Goal: Task Accomplishment & Management: Use online tool/utility

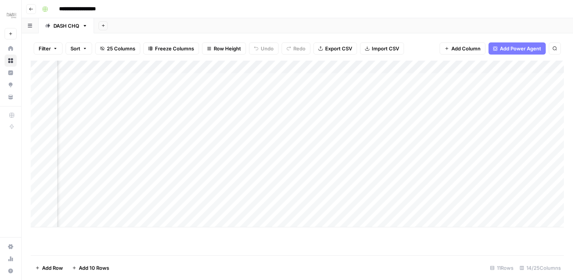
scroll to position [0, 989]
click at [420, 67] on div "Add Column" at bounding box center [297, 151] width 533 height 180
click at [296, 106] on div "Add Column" at bounding box center [297, 151] width 533 height 180
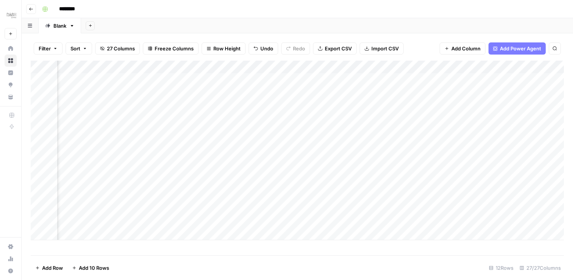
click at [209, 103] on div "Add Column" at bounding box center [297, 151] width 533 height 180
click at [210, 106] on div "Add Column" at bounding box center [297, 151] width 533 height 180
click at [210, 106] on div at bounding box center [217, 105] width 69 height 14
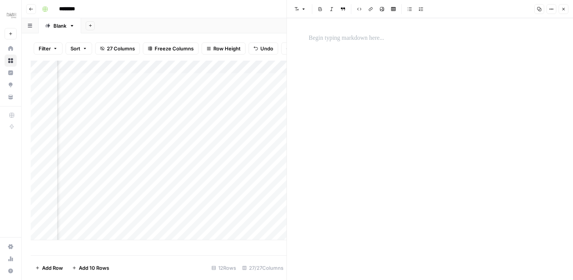
click at [565, 12] on button "Close" at bounding box center [564, 9] width 10 height 10
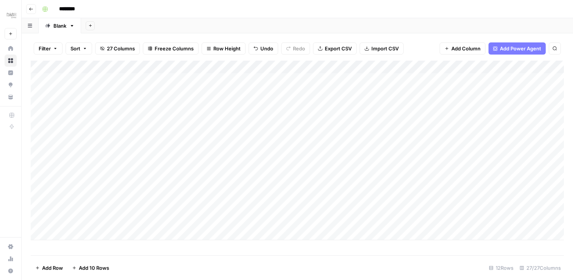
click at [267, 67] on div "Add Column" at bounding box center [297, 151] width 533 height 180
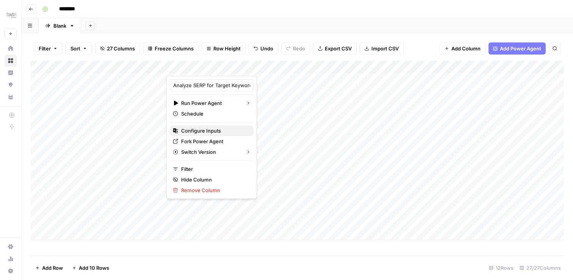
click at [210, 131] on span "Configure Inputs" at bounding box center [214, 131] width 66 height 8
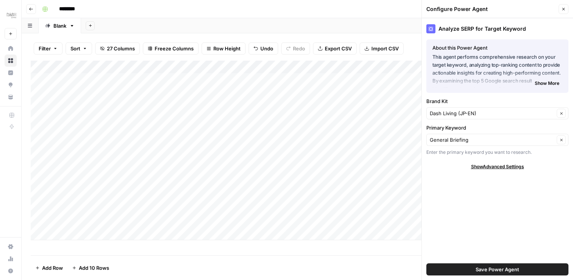
click at [508, 167] on span "Show Advanced Settings" at bounding box center [497, 166] width 53 height 7
click at [546, 86] on span "Show More" at bounding box center [547, 83] width 25 height 7
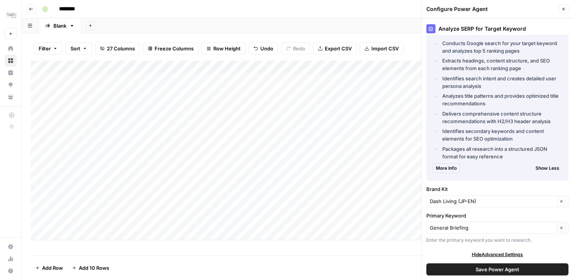
scroll to position [134, 0]
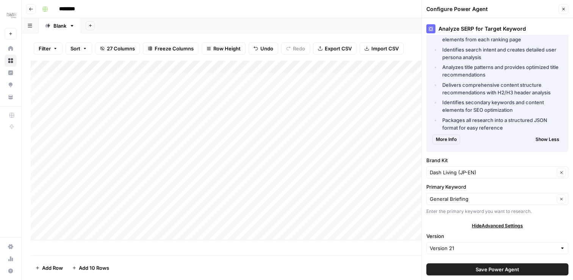
click at [358, 67] on div "Add Column" at bounding box center [297, 151] width 533 height 180
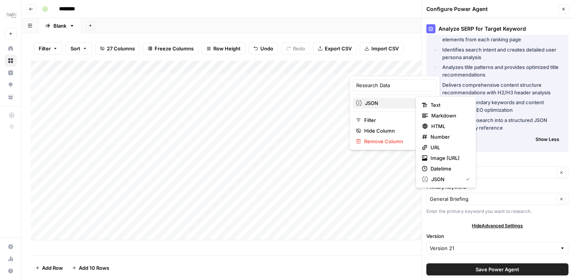
click at [393, 105] on span "JSON" at bounding box center [394, 103] width 58 height 8
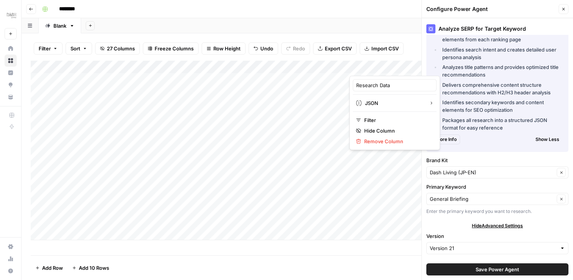
click at [497, 65] on li "Analyzes title patterns and provides optimized title recommendations" at bounding box center [502, 70] width 122 height 15
click at [564, 11] on button "Close" at bounding box center [564, 9] width 10 height 10
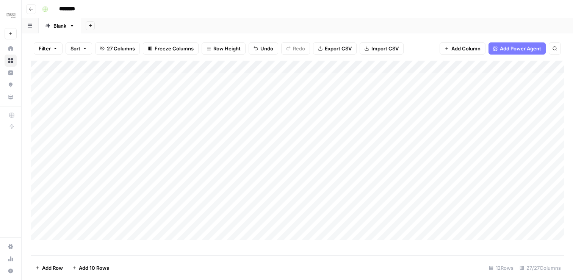
click at [343, 64] on div "Add Column" at bounding box center [297, 151] width 533 height 180
click at [320, 65] on div at bounding box center [315, 68] width 69 height 15
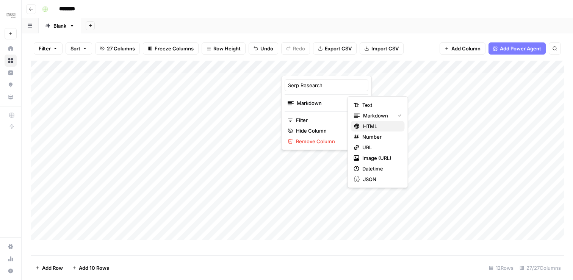
click at [383, 121] on button "HTML" at bounding box center [378, 126] width 54 height 11
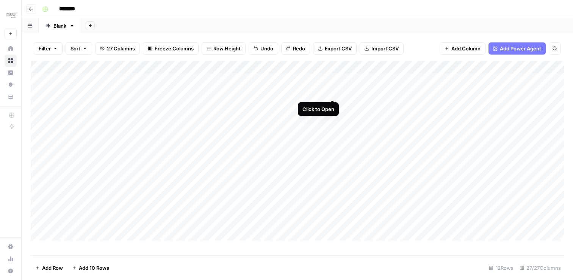
click at [333, 91] on div "Add Column" at bounding box center [297, 151] width 533 height 180
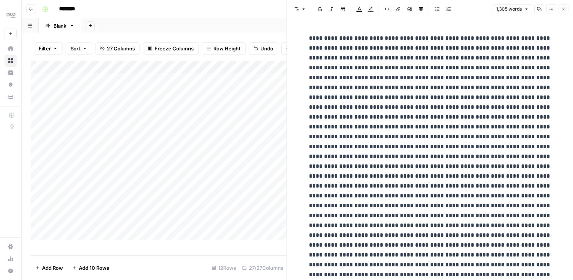
click at [563, 11] on button "Close" at bounding box center [564, 9] width 10 height 10
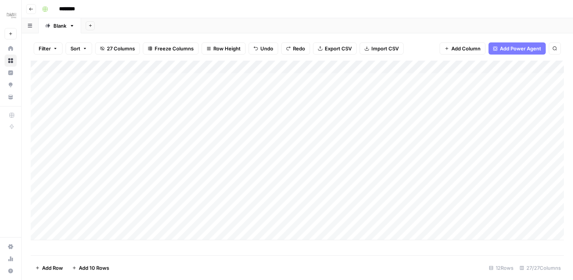
click at [348, 161] on div "Add Column" at bounding box center [297, 151] width 533 height 180
click at [368, 120] on div "Add Column" at bounding box center [297, 151] width 533 height 180
click at [318, 63] on div "Add Column" at bounding box center [297, 151] width 533 height 180
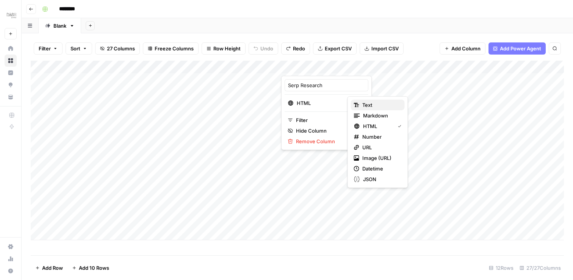
click at [380, 102] on span "Text" at bounding box center [380, 105] width 36 height 8
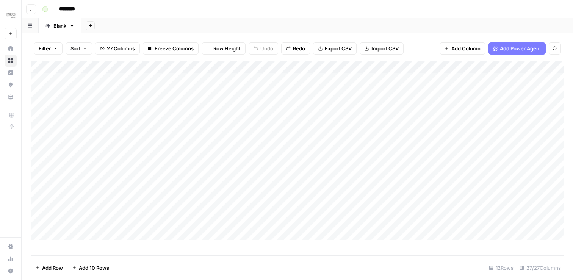
click at [310, 91] on div "Add Column" at bounding box center [297, 151] width 533 height 180
click at [328, 90] on div "Add Column" at bounding box center [297, 151] width 533 height 180
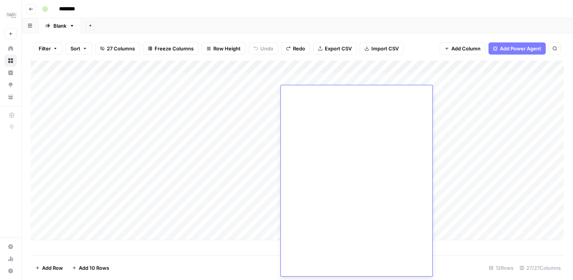
click at [453, 137] on div "Add Column" at bounding box center [297, 151] width 533 height 180
click at [323, 63] on div "Add Column" at bounding box center [297, 151] width 533 height 180
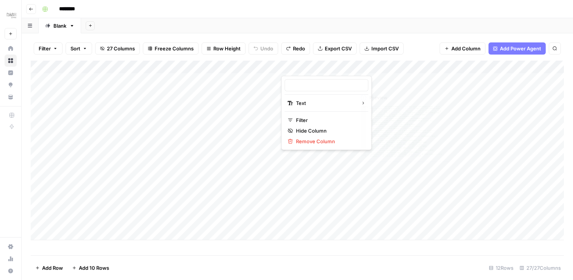
type input "Serp Research"
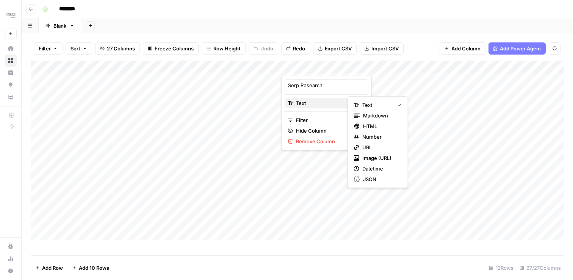
click at [327, 103] on span "Text" at bounding box center [325, 103] width 59 height 8
click at [378, 179] on span "JSON" at bounding box center [381, 180] width 36 height 8
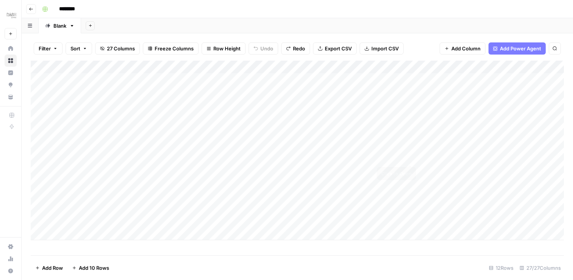
click at [411, 146] on div "Add Column" at bounding box center [297, 151] width 533 height 180
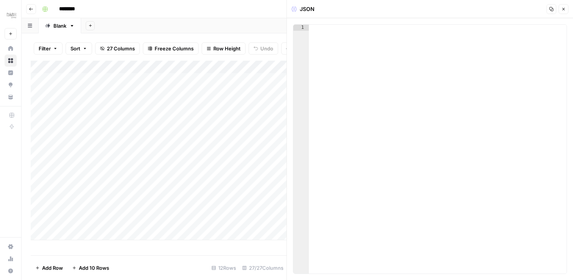
click at [563, 11] on button "Close" at bounding box center [564, 9] width 10 height 10
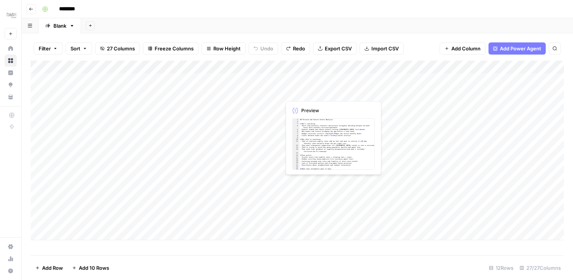
click at [310, 90] on div "Add Column" at bounding box center [297, 151] width 533 height 180
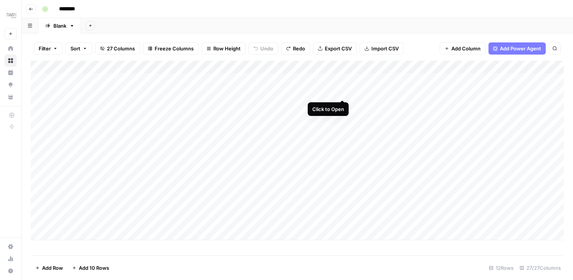
click at [342, 92] on div "Add Column" at bounding box center [297, 151] width 533 height 180
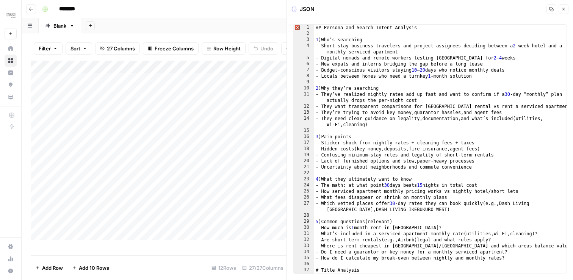
click at [561, 9] on button "Close" at bounding box center [564, 9] width 10 height 10
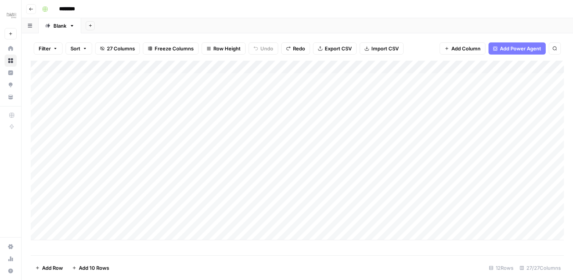
click at [345, 68] on div "Add Column" at bounding box center [297, 151] width 533 height 180
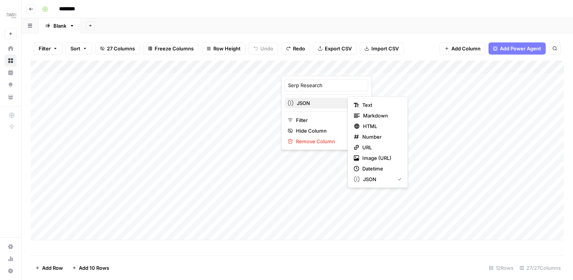
click at [334, 105] on div "JSON" at bounding box center [327, 103] width 78 height 8
click at [388, 115] on span "Markdown" at bounding box center [381, 116] width 36 height 8
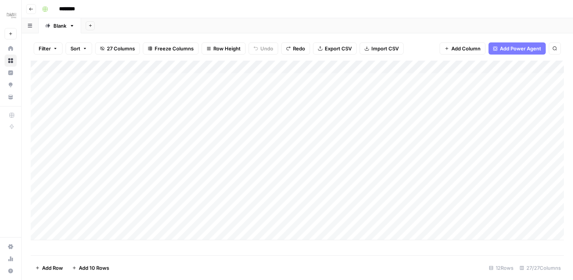
click at [324, 93] on div "Add Column" at bounding box center [297, 151] width 533 height 180
click at [342, 91] on div "Add Column" at bounding box center [297, 151] width 533 height 180
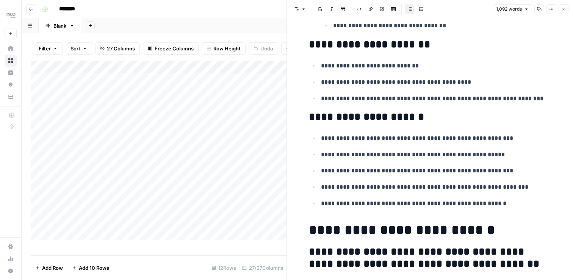
scroll to position [828, 0]
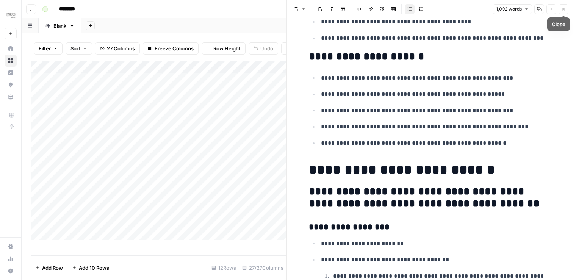
click at [528, 7] on icon "button" at bounding box center [526, 9] width 5 height 5
click at [550, 8] on icon "button" at bounding box center [551, 9] width 5 height 5
click at [564, 8] on icon "button" at bounding box center [563, 9] width 5 height 5
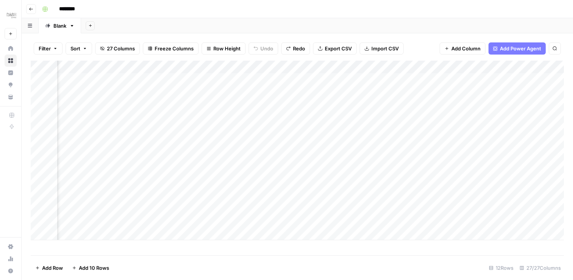
scroll to position [0, 632]
click at [528, 48] on span "Add Power Agent" at bounding box center [520, 49] width 41 height 8
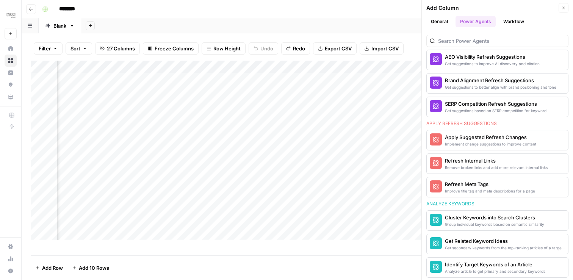
scroll to position [385, 0]
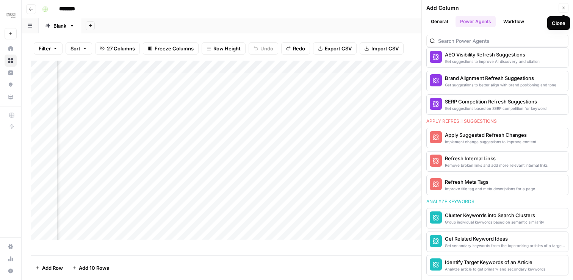
click at [565, 7] on icon "button" at bounding box center [563, 8] width 5 height 5
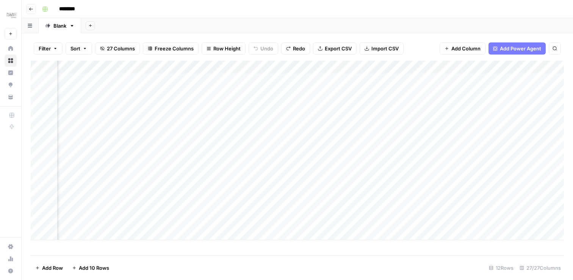
scroll to position [0, 52]
click at [331, 69] on div "Add Column" at bounding box center [297, 151] width 533 height 180
click at [331, 69] on div at bounding box center [332, 68] width 69 height 15
click at [386, 105] on div "Add Column" at bounding box center [297, 151] width 533 height 180
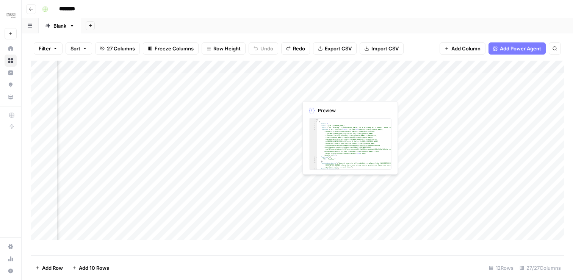
click at [344, 92] on div "Add Column" at bounding box center [297, 151] width 533 height 180
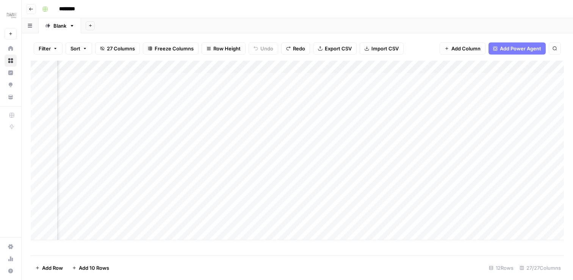
click at [357, 92] on div "Add Column" at bounding box center [297, 151] width 533 height 180
click at [525, 47] on span "Add Power Agent" at bounding box center [520, 49] width 41 height 8
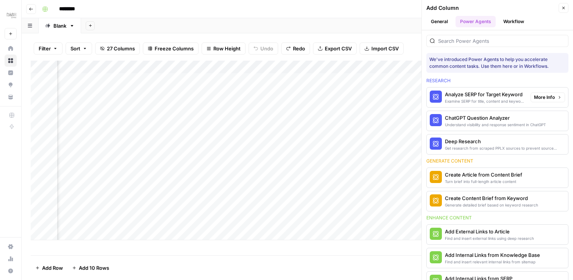
click at [512, 96] on div "Analyze SERP for Target Keyword" at bounding box center [485, 95] width 80 height 8
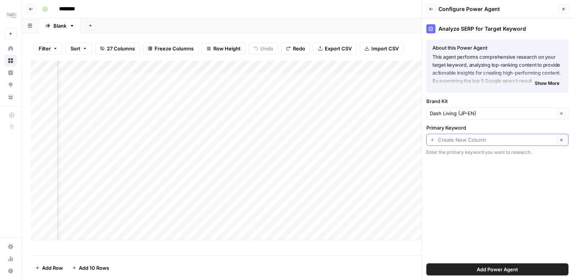
click at [510, 139] on input "Primary Keyword" at bounding box center [496, 140] width 116 height 8
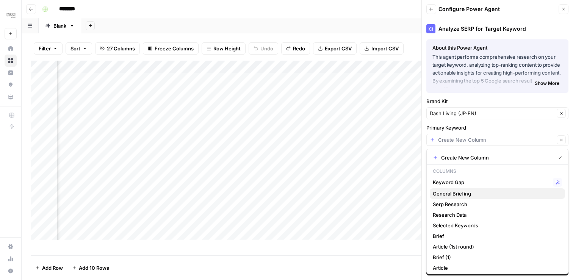
click at [483, 191] on span "General Briefing" at bounding box center [496, 194] width 126 height 8
type input "General Briefing"
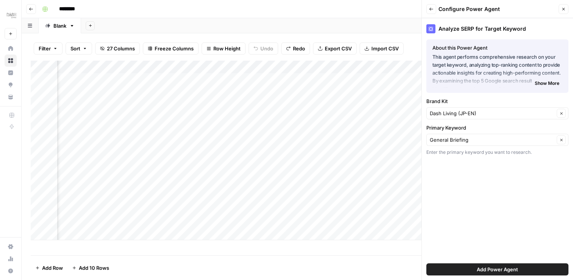
click at [499, 266] on span "Add Power Agent" at bounding box center [497, 270] width 41 height 8
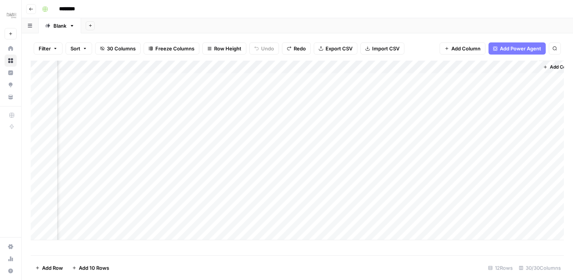
scroll to position [0, 2097]
click at [345, 67] on div "Add Column" at bounding box center [297, 151] width 533 height 180
click at [489, 66] on div "Add Column" at bounding box center [297, 151] width 533 height 180
click at [486, 141] on span "Remove Column" at bounding box center [501, 142] width 66 height 8
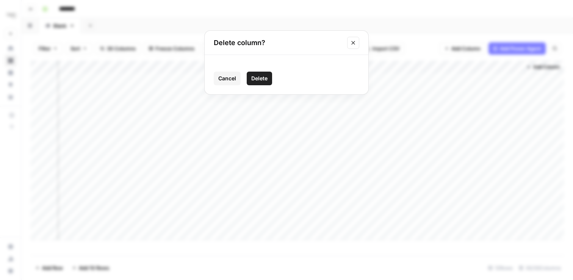
click at [259, 81] on span "Delete" at bounding box center [259, 79] width 16 height 8
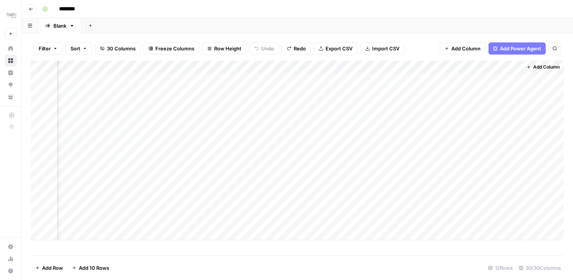
scroll to position [0, 2029]
click at [413, 67] on div "Add Column" at bounding box center [297, 151] width 533 height 180
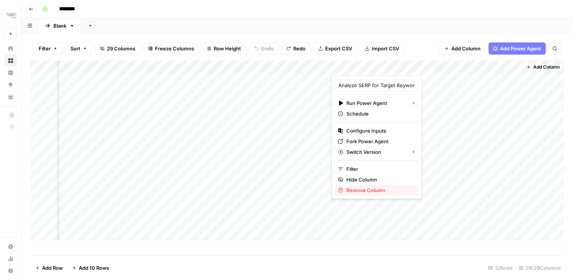
click at [372, 187] on span "Remove Column" at bounding box center [379, 191] width 66 height 8
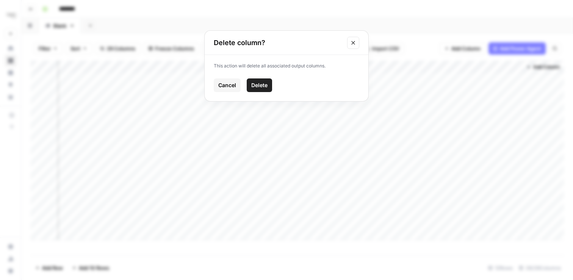
click at [263, 80] on button "Delete" at bounding box center [259, 85] width 25 height 14
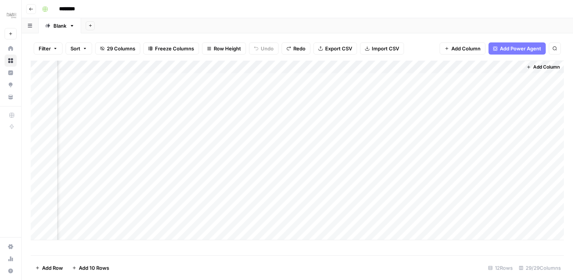
scroll to position [0, 1839]
click at [475, 71] on div "Add Column" at bounding box center [297, 151] width 533 height 180
click at [485, 142] on span "Remove Column" at bounding box center [501, 142] width 66 height 8
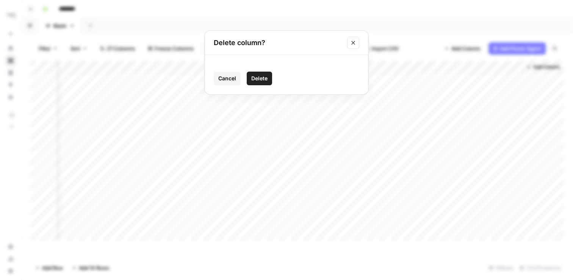
click at [263, 78] on span "Delete" at bounding box center [259, 79] width 16 height 8
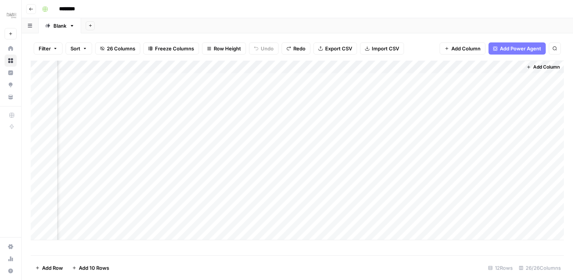
scroll to position [0, 1770]
click at [494, 69] on div "Add Column" at bounding box center [297, 151] width 533 height 180
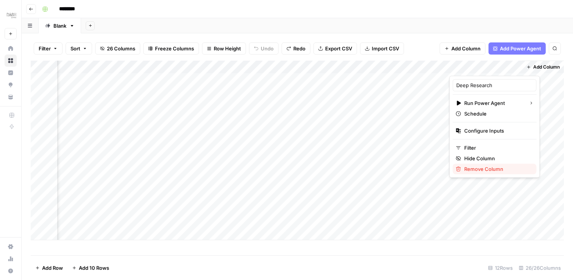
click at [492, 169] on span "Remove Column" at bounding box center [497, 169] width 66 height 8
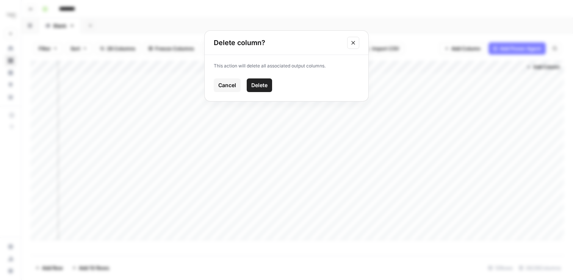
click at [271, 86] on button "Delete" at bounding box center [259, 85] width 25 height 14
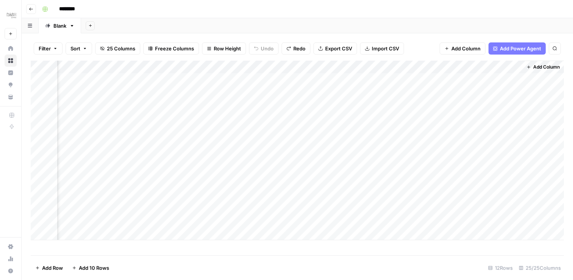
scroll to position [0, 1698]
